Goal: Information Seeking & Learning: Learn about a topic

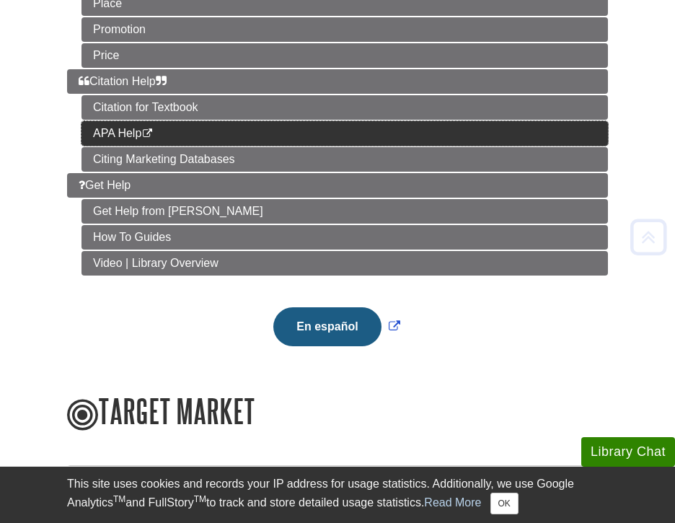
scroll to position [349, 0]
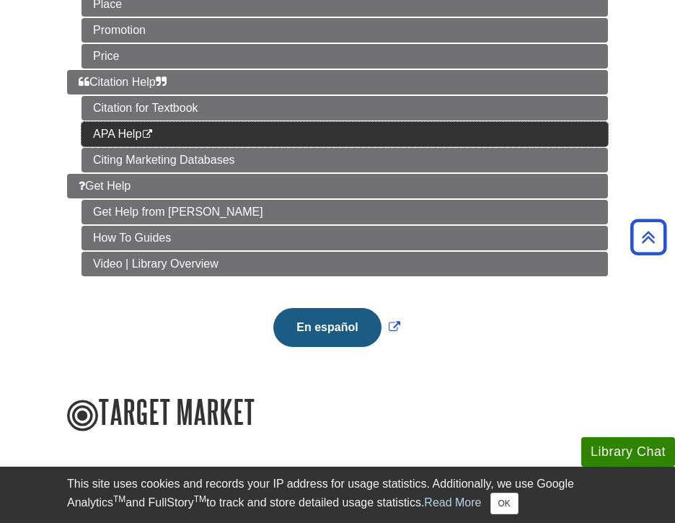
click at [187, 128] on link "APA Help This link opens in a new window" at bounding box center [345, 134] width 527 height 25
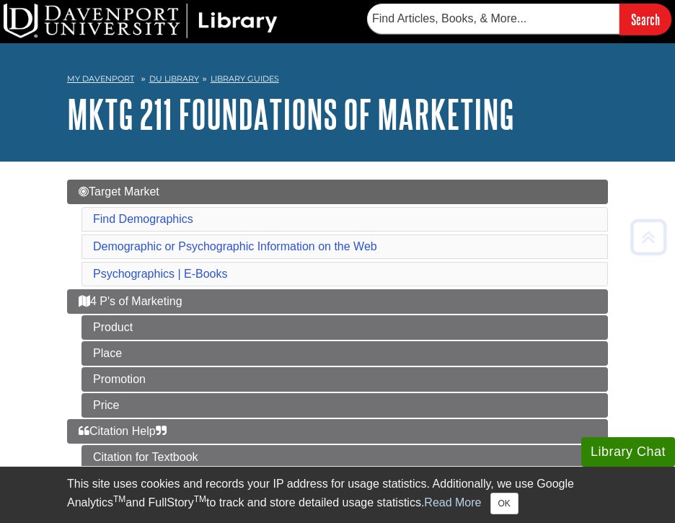
scroll to position [0, 0]
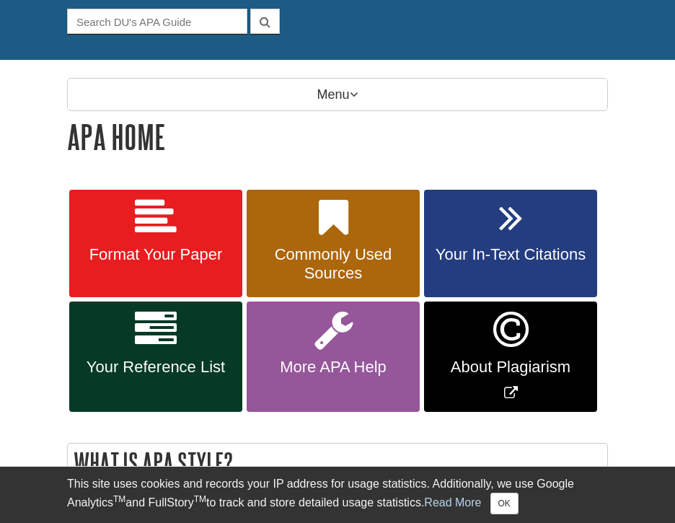
scroll to position [137, 0]
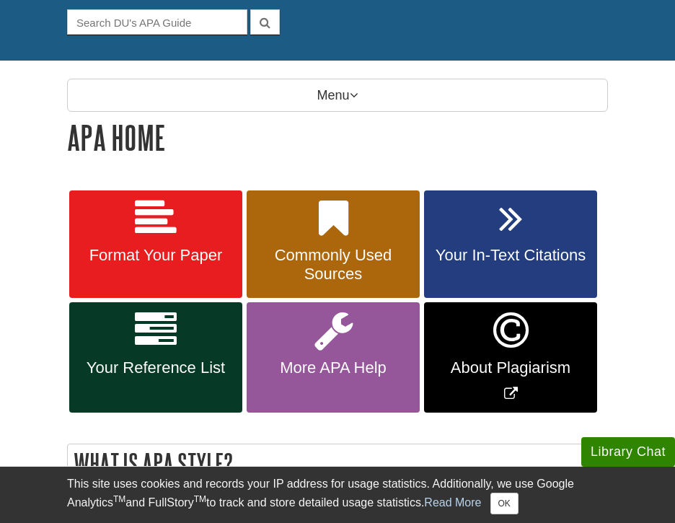
click at [487, 224] on link "Your In-Text Citations" at bounding box center [510, 244] width 173 height 108
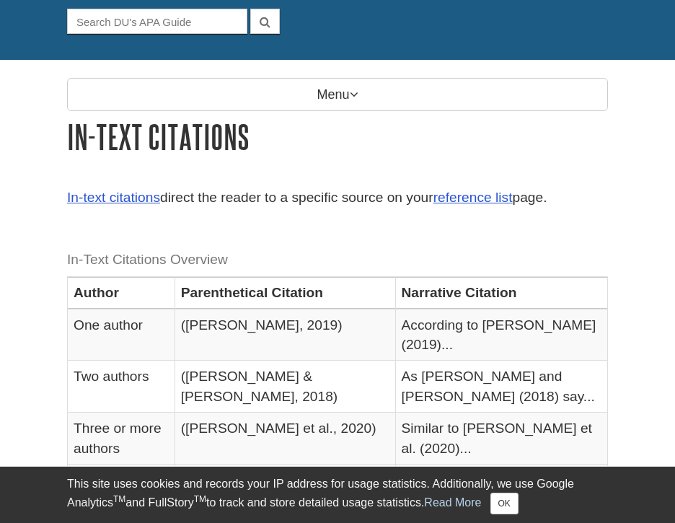
scroll to position [237, 0]
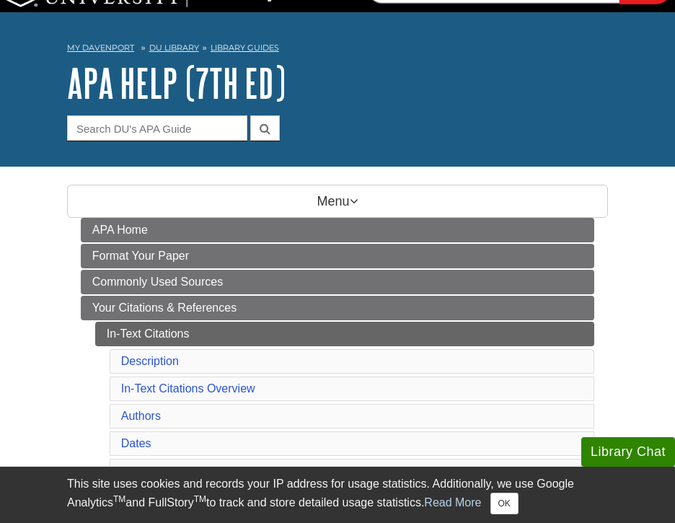
scroll to position [35, 0]
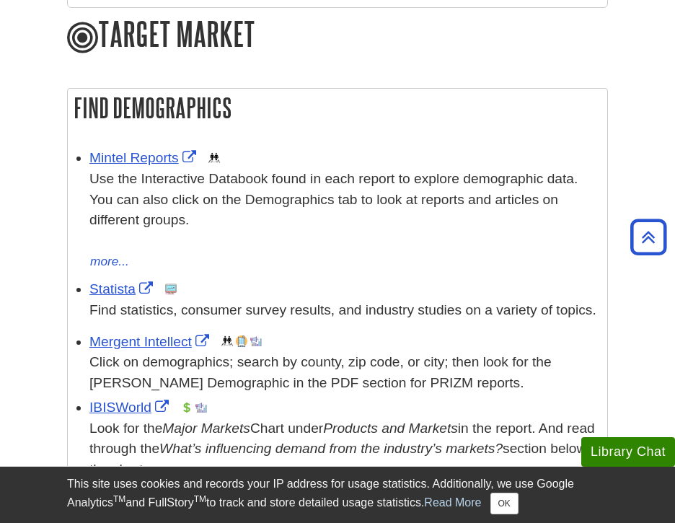
scroll to position [231, 0]
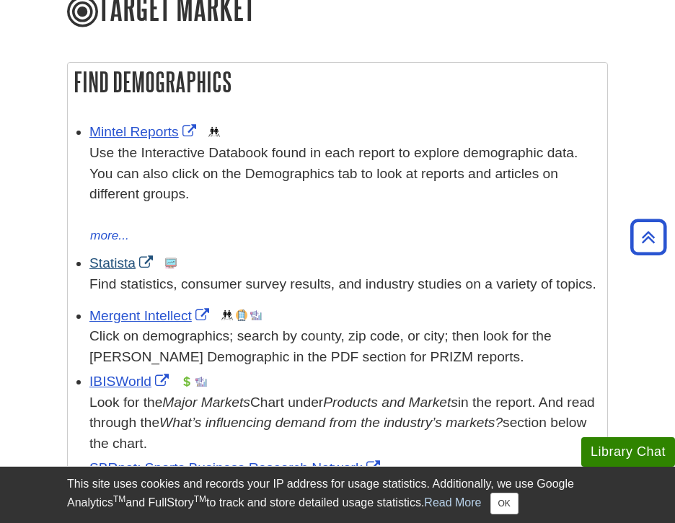
click at [111, 258] on link "Statista" at bounding box center [122, 262] width 67 height 15
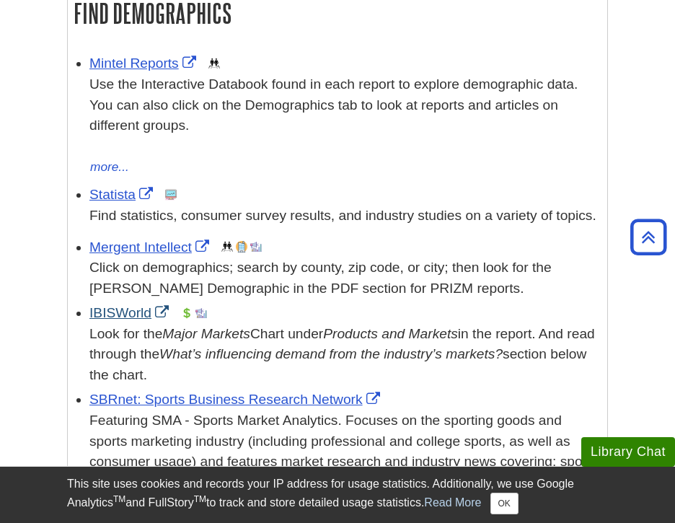
click at [110, 305] on link "IBISWorld" at bounding box center [130, 312] width 83 height 15
